Goal: Information Seeking & Learning: Learn about a topic

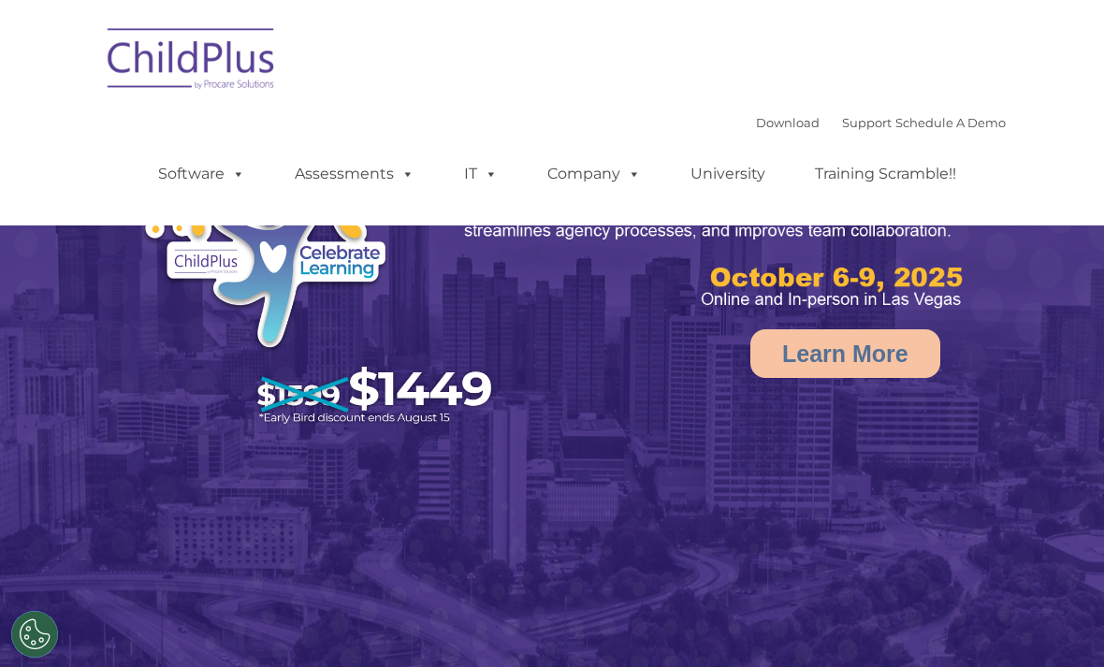
select select "MEDIUM"
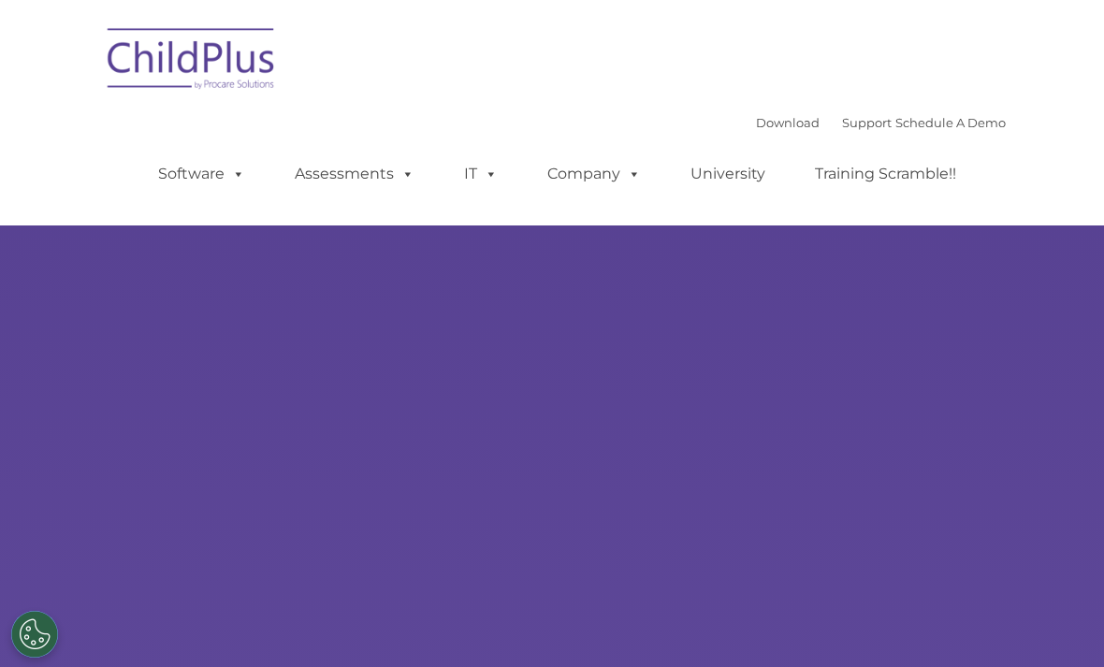
type input ""
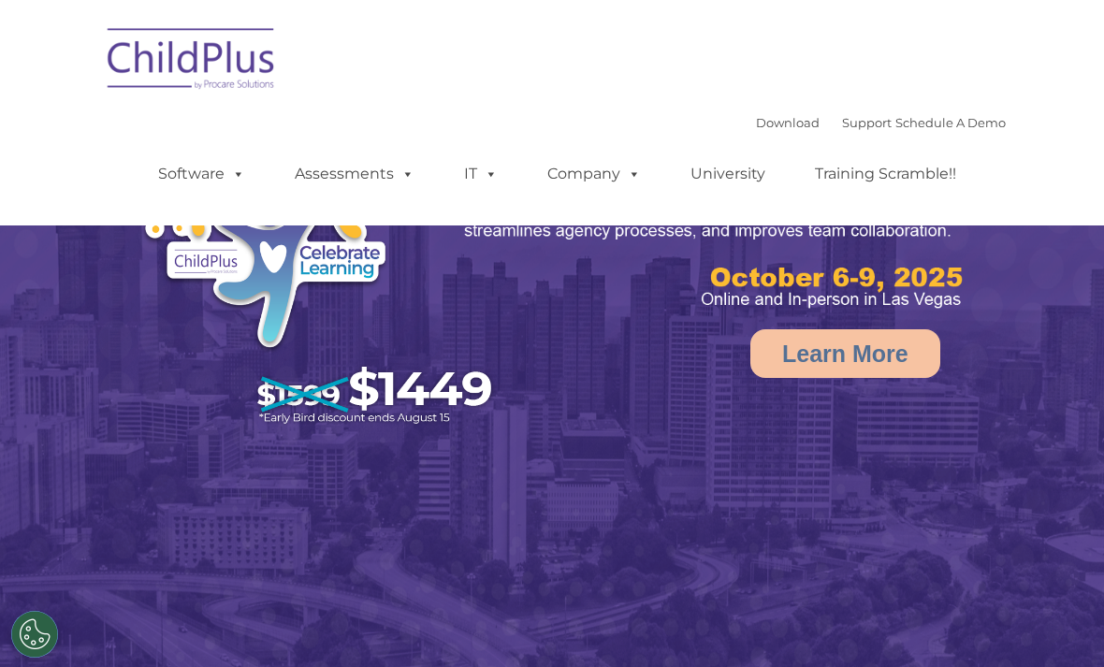
select select "MEDIUM"
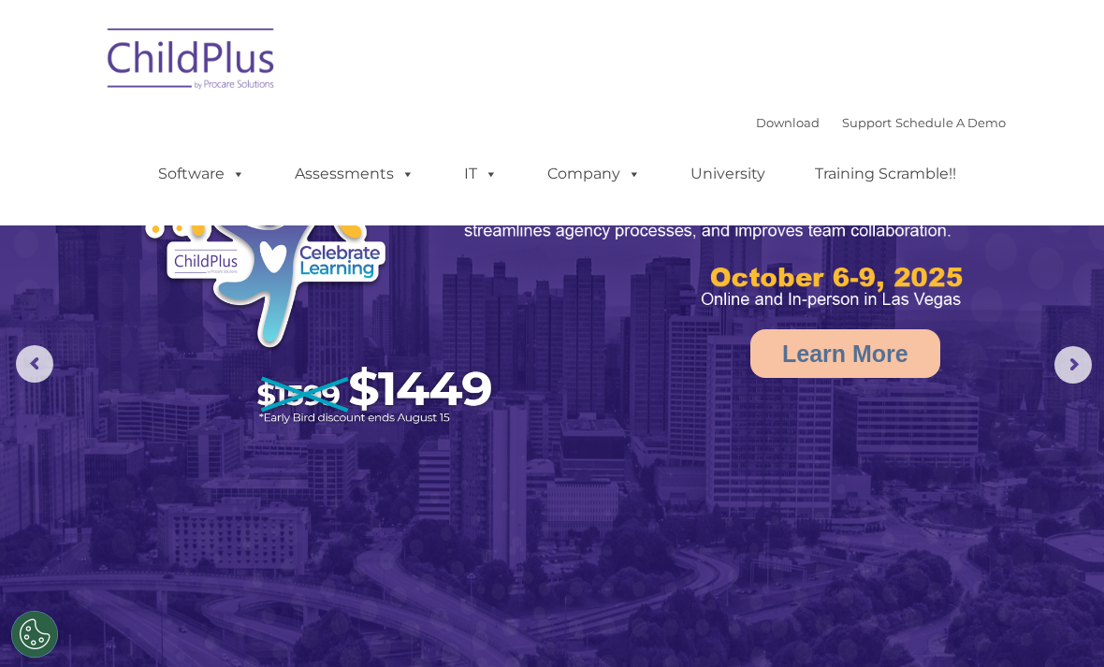
click at [242, 176] on span at bounding box center [234, 174] width 21 height 18
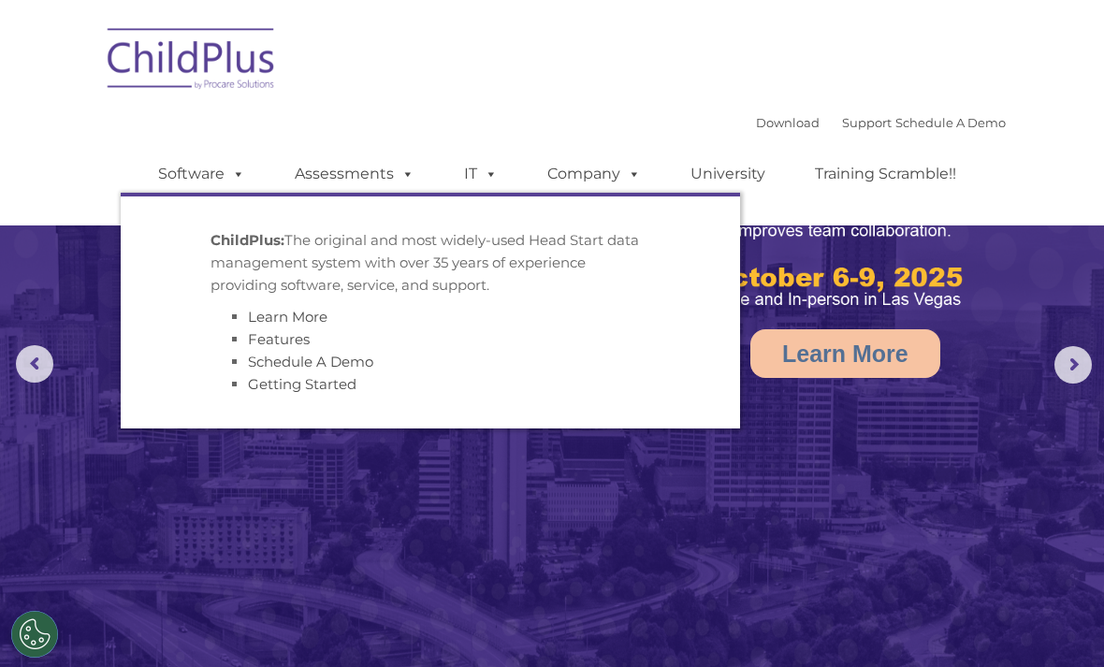
click at [795, 521] on img at bounding box center [552, 347] width 1104 height 694
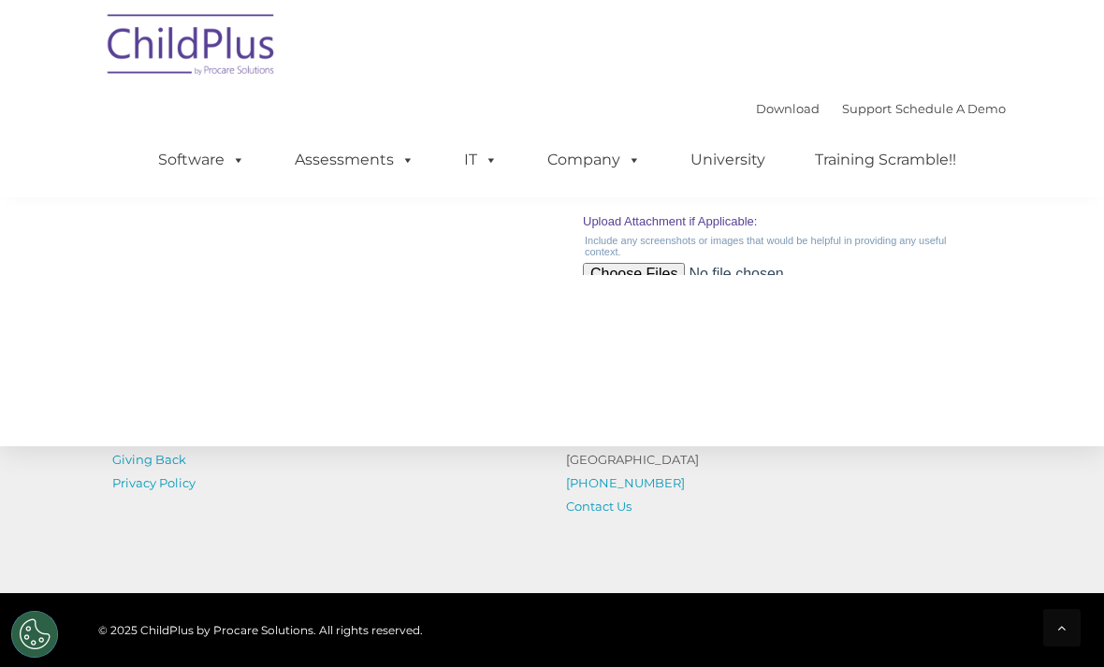
scroll to position [2207, 0]
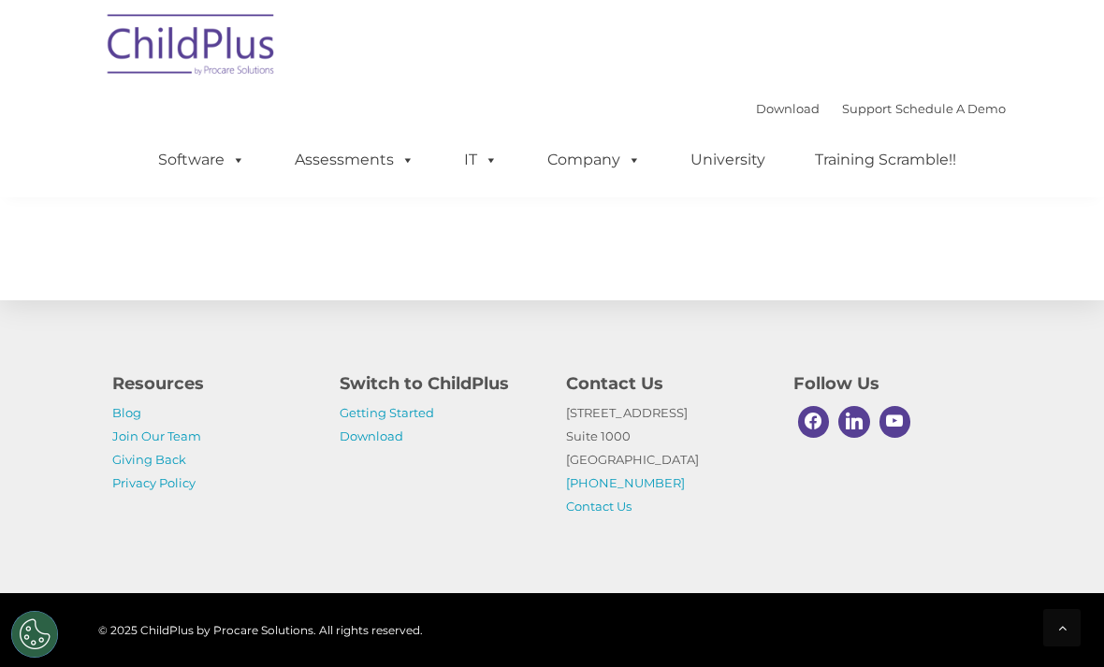
click at [430, 420] on link "Getting Started" at bounding box center [386, 412] width 94 height 15
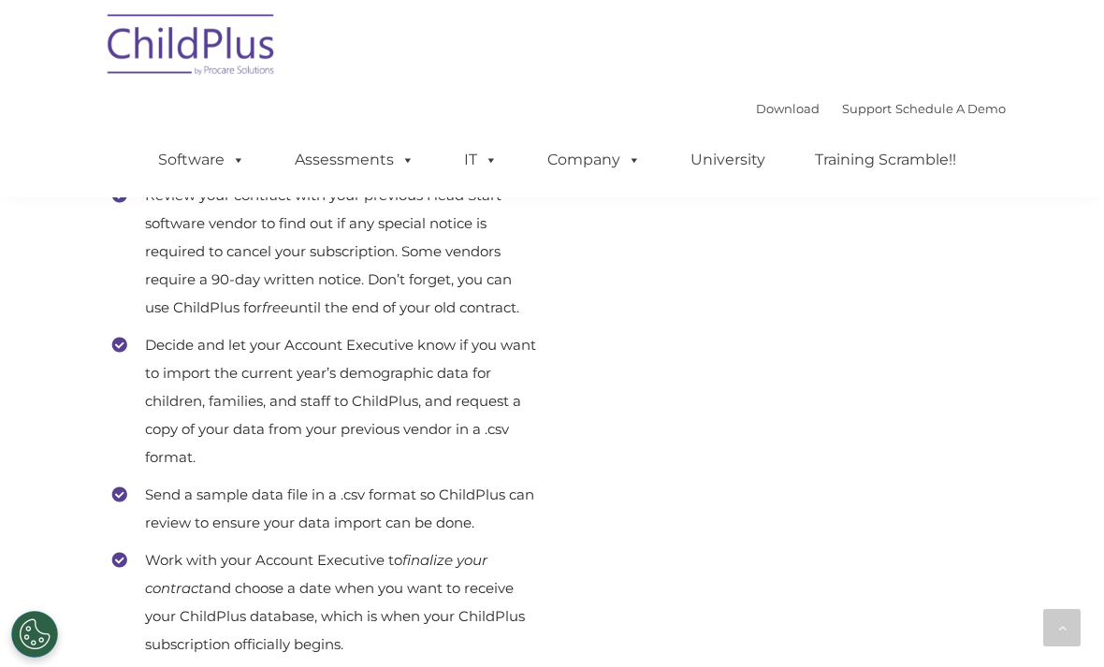
scroll to position [925, 0]
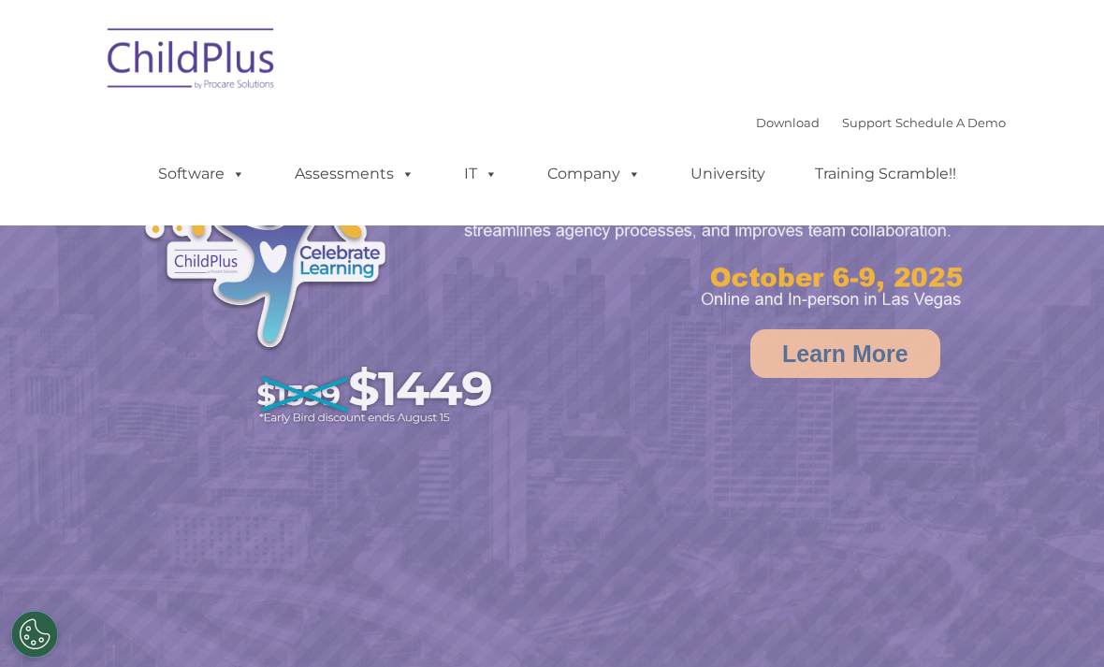
select select "MEDIUM"
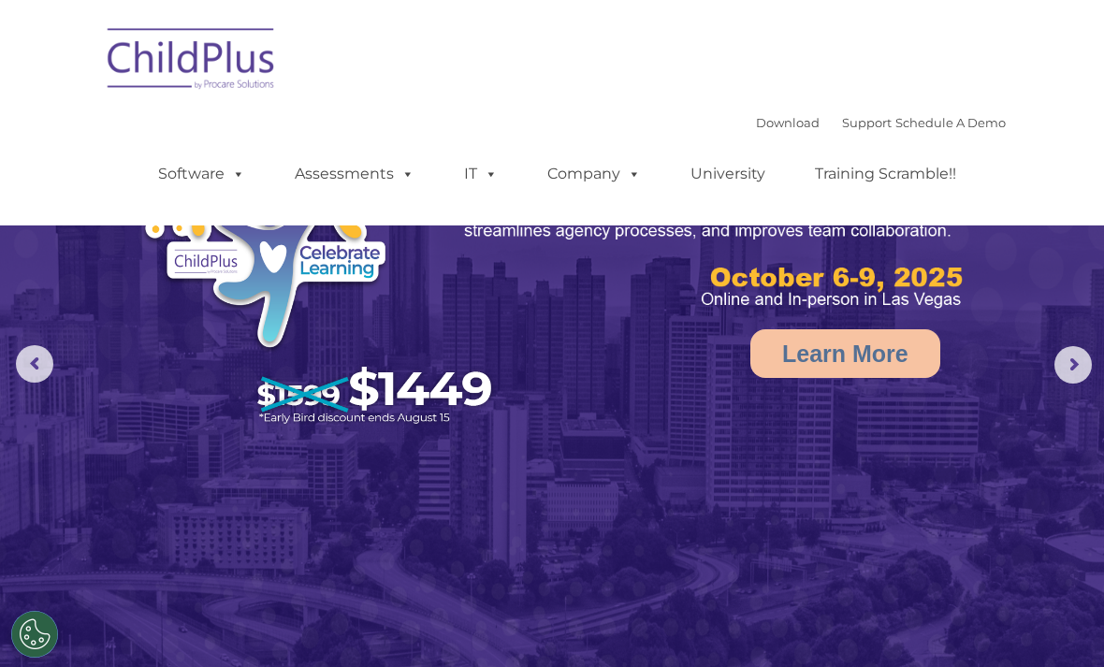
click at [227, 180] on span at bounding box center [234, 174] width 21 height 18
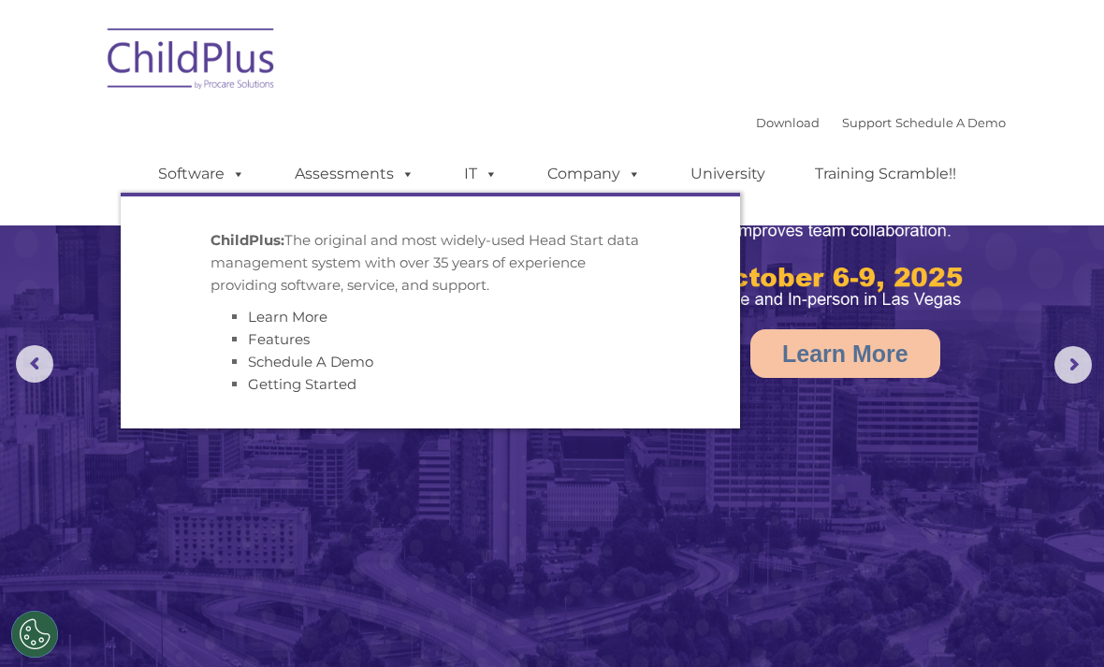
click at [377, 179] on link "Assessments" at bounding box center [354, 173] width 157 height 37
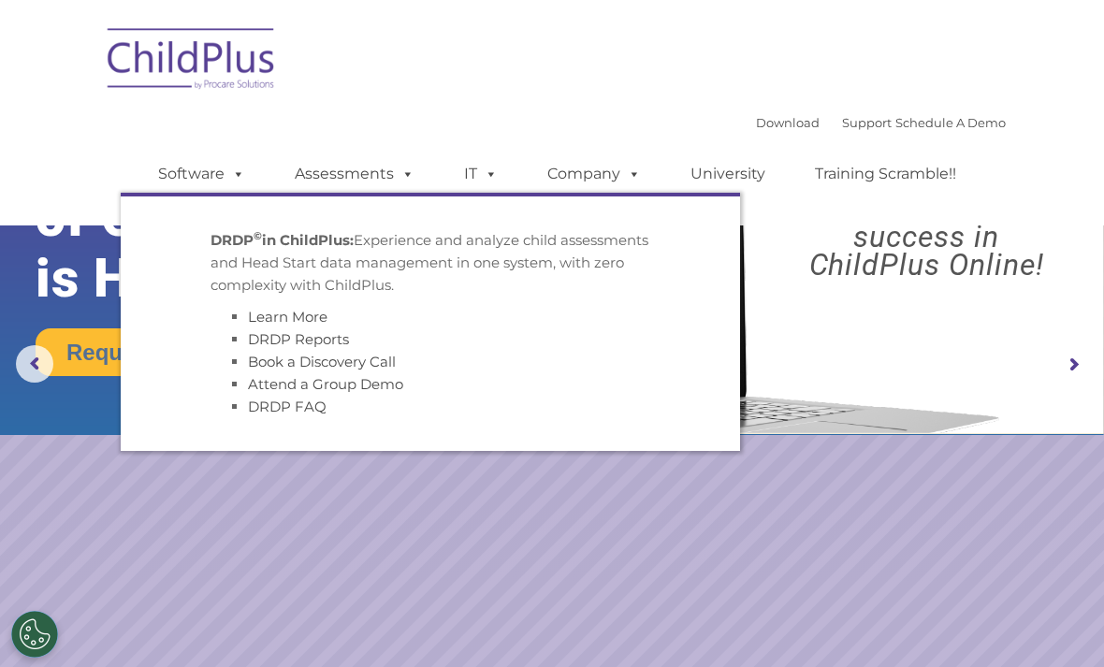
click at [488, 179] on span at bounding box center [487, 174] width 21 height 18
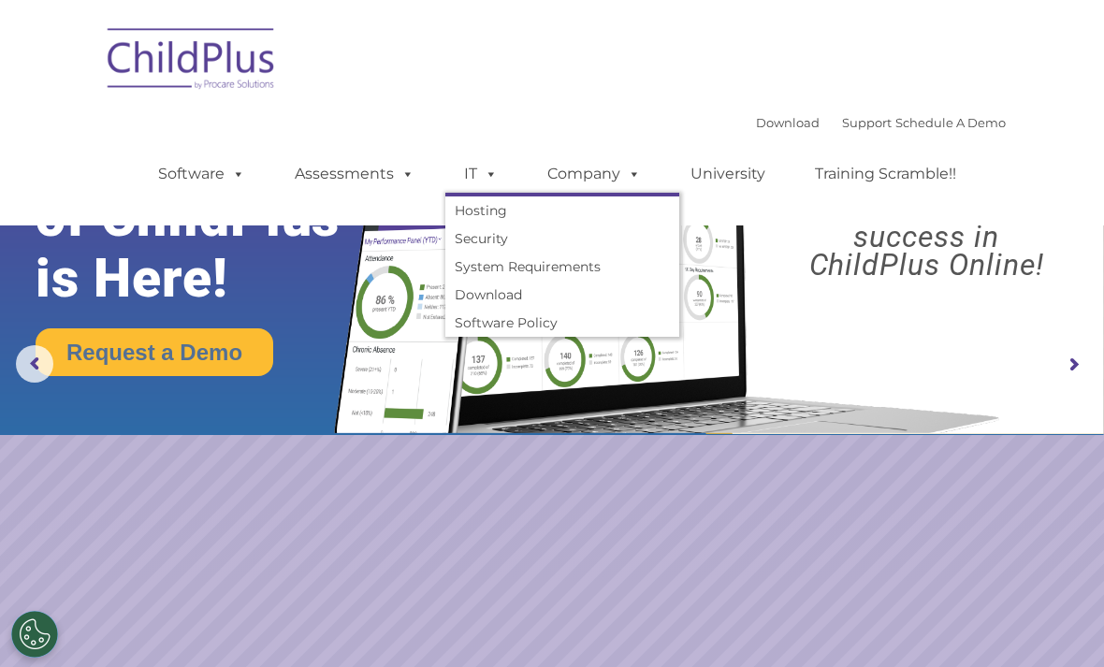
click at [610, 175] on link "Company" at bounding box center [593, 173] width 131 height 37
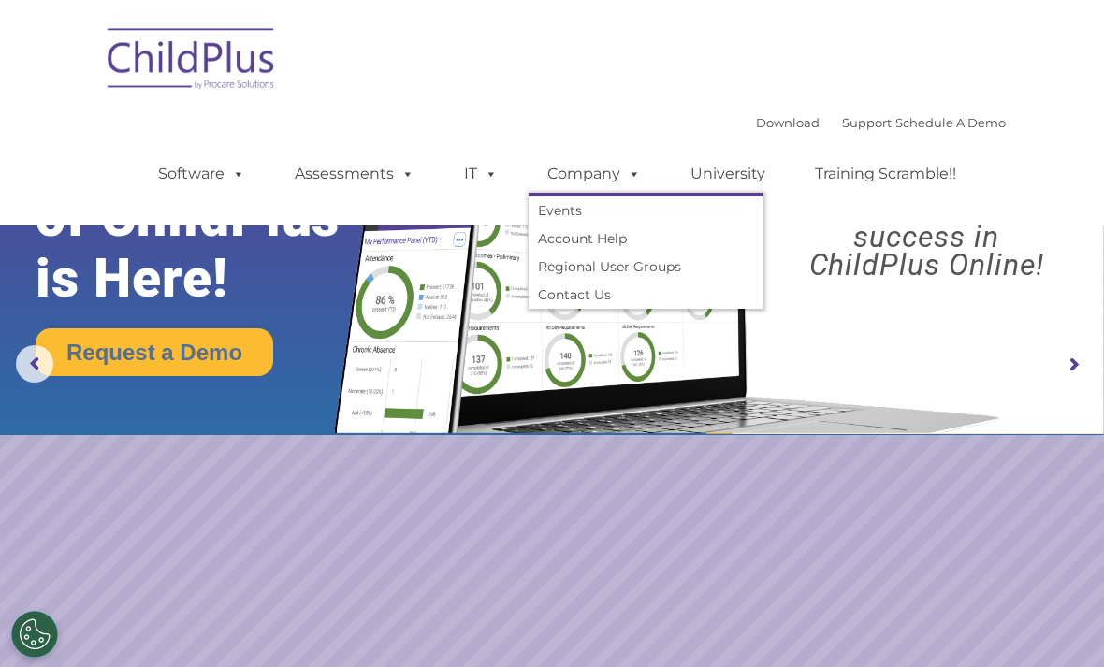
click at [737, 180] on link "University" at bounding box center [727, 173] width 112 height 37
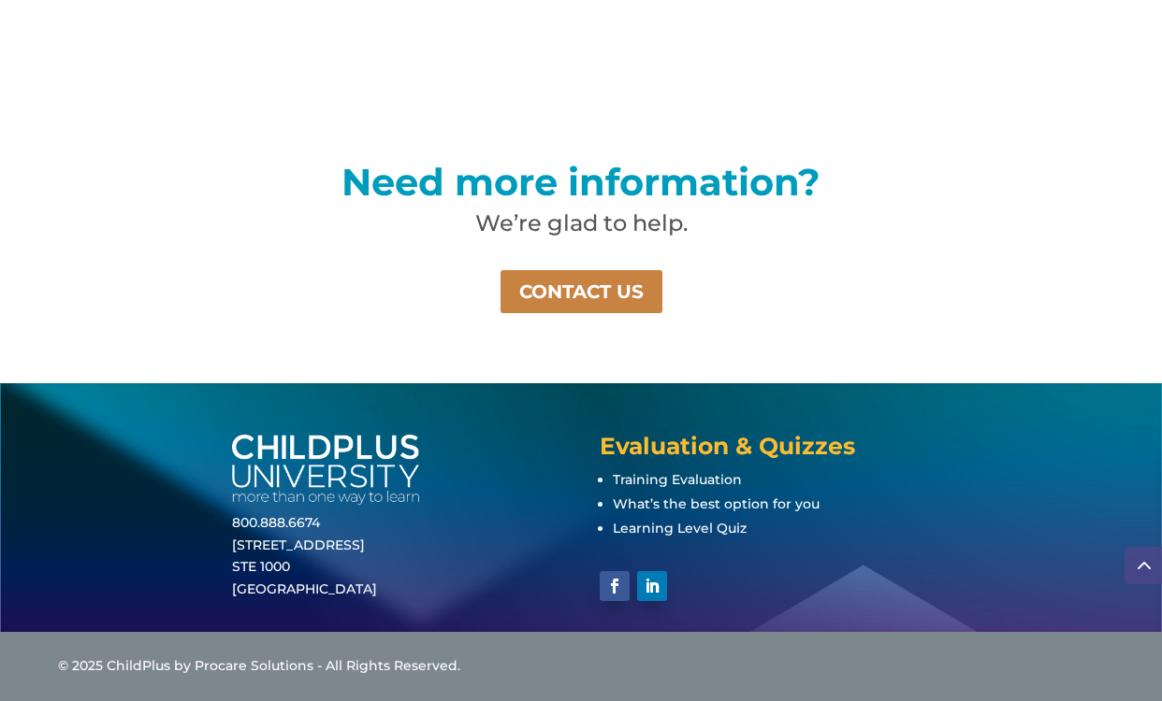
scroll to position [1284, 0]
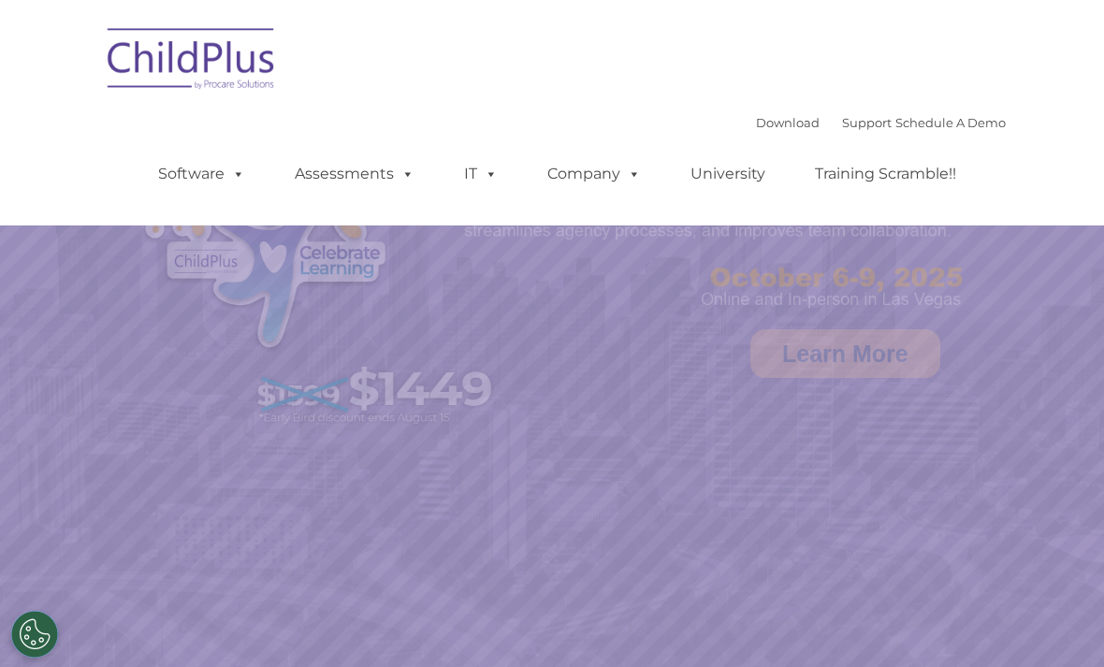
select select "MEDIUM"
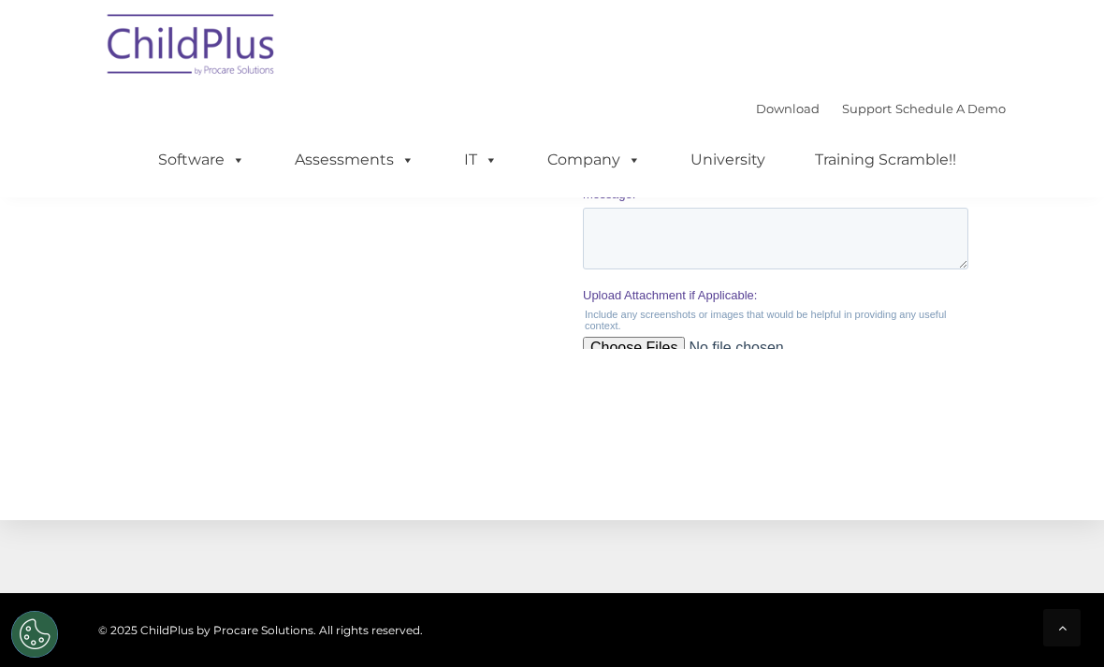
scroll to position [2207, 0]
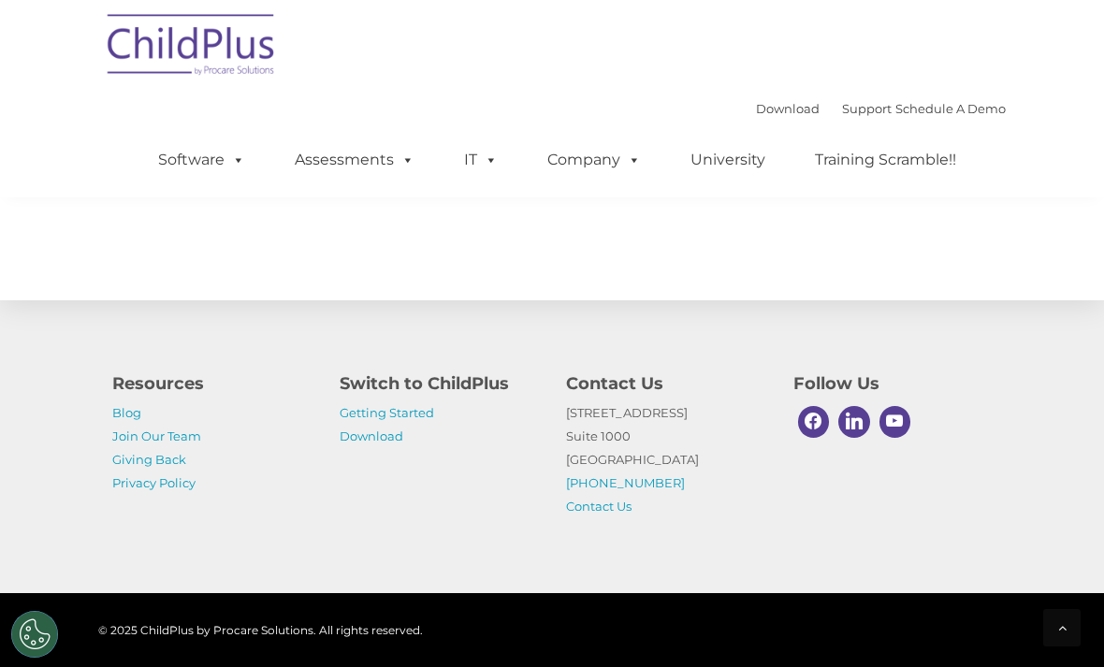
click at [759, 102] on link "Download" at bounding box center [788, 108] width 64 height 15
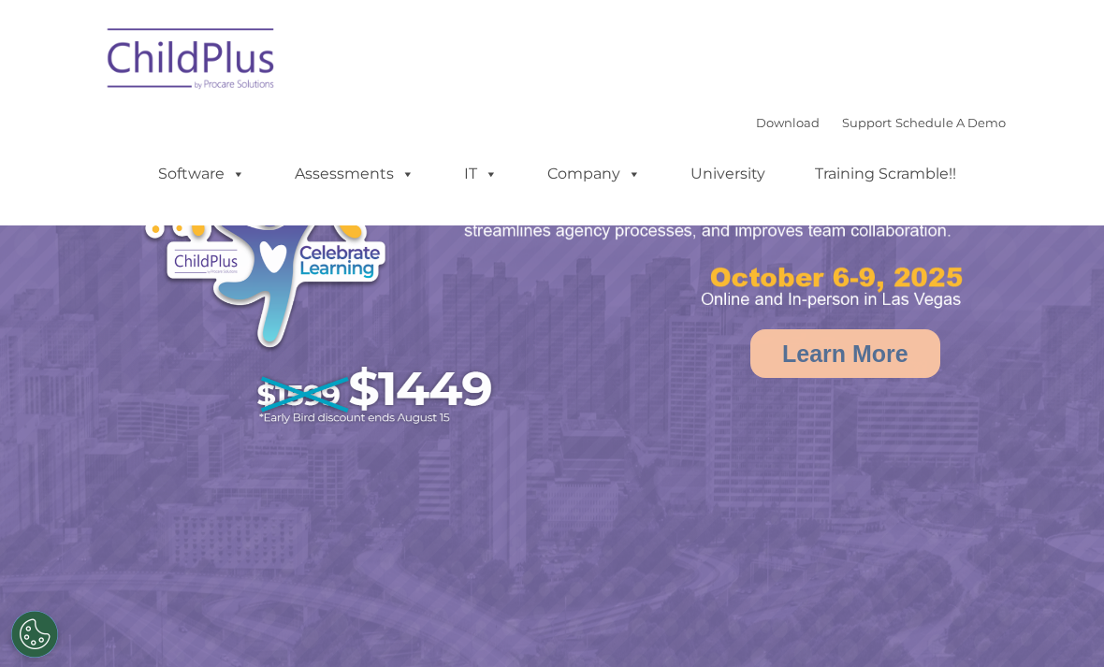
select select "MEDIUM"
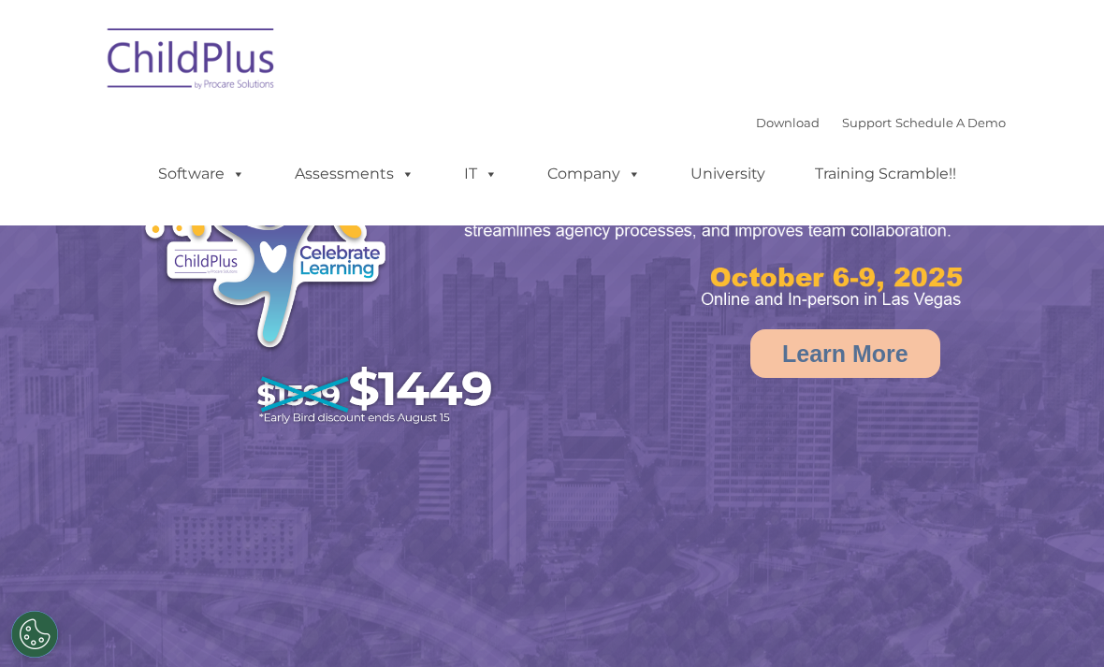
select select "MEDIUM"
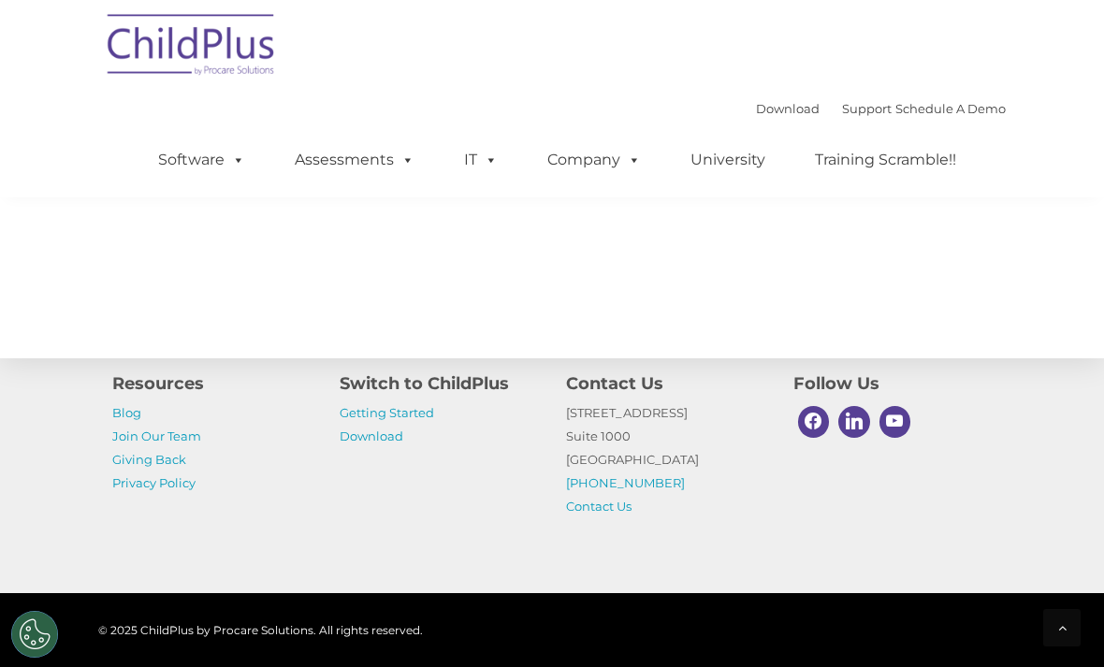
scroll to position [2207, 0]
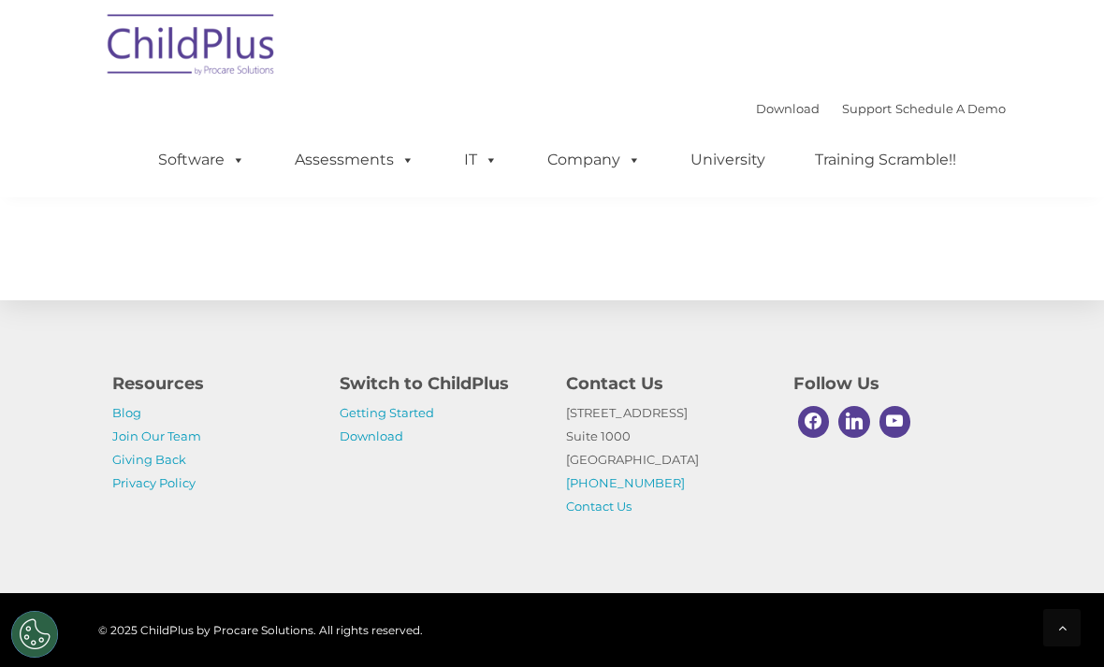
click at [423, 420] on link "Getting Started" at bounding box center [386, 412] width 94 height 15
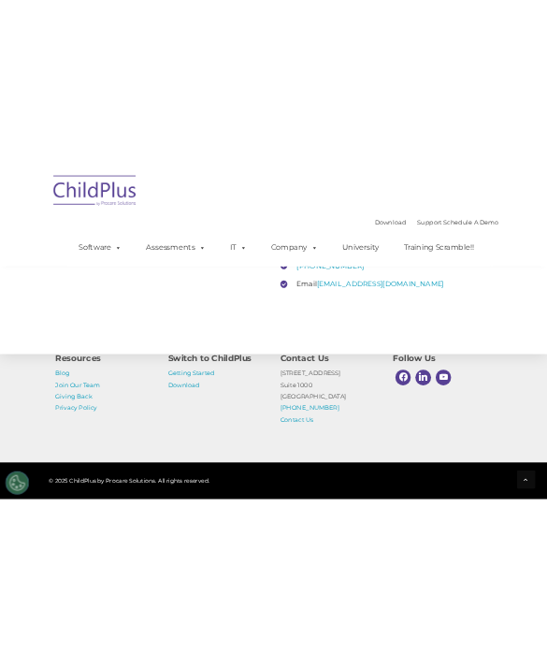
scroll to position [5160, 0]
